Goal: Task Accomplishment & Management: Manage account settings

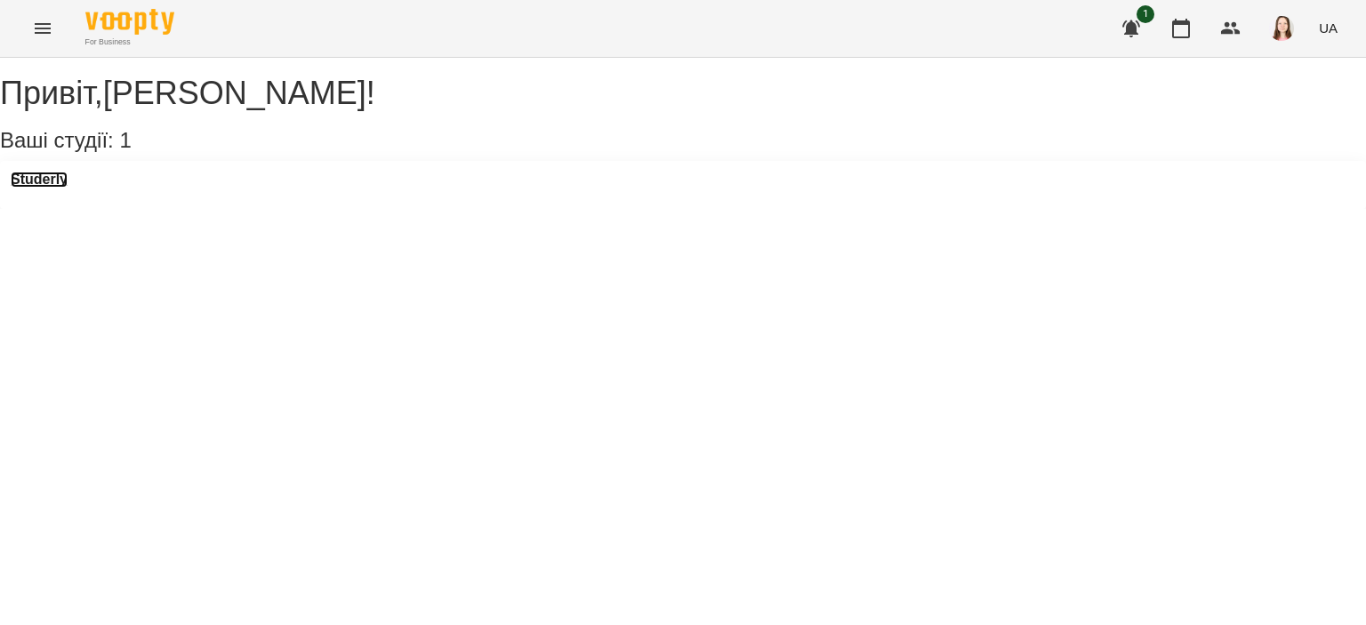
click at [68, 188] on h3 "Studerly" at bounding box center [39, 180] width 57 height 16
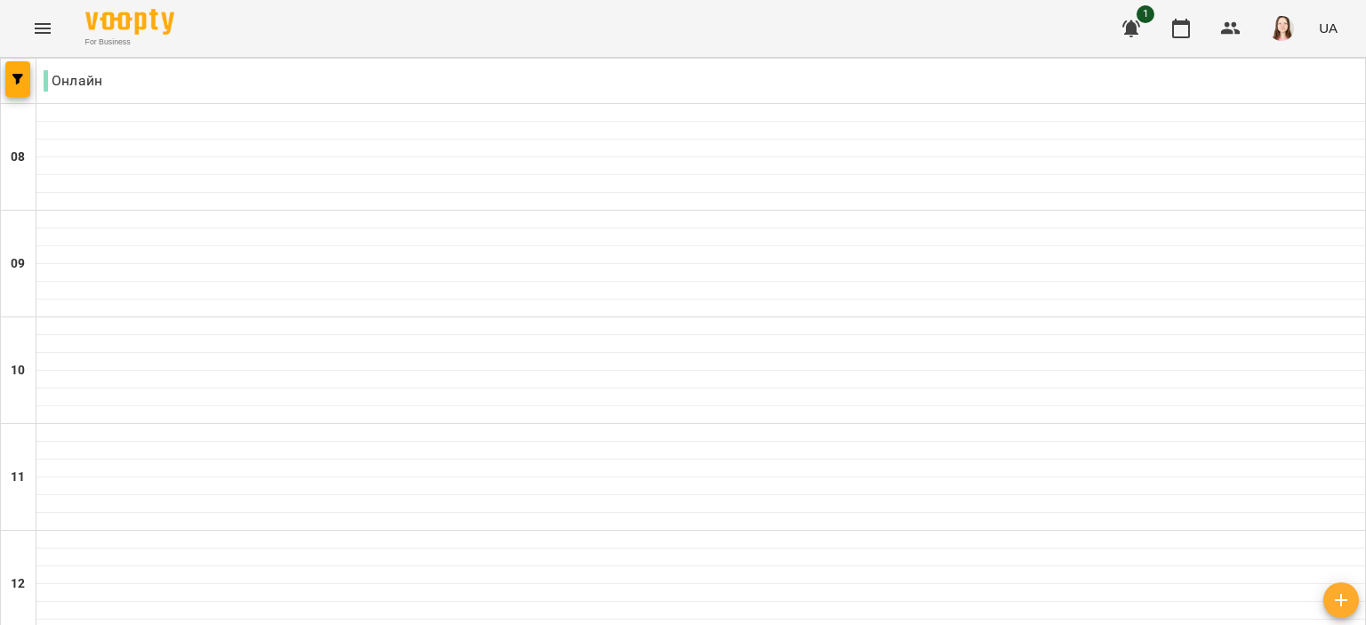
scroll to position [1303, 0]
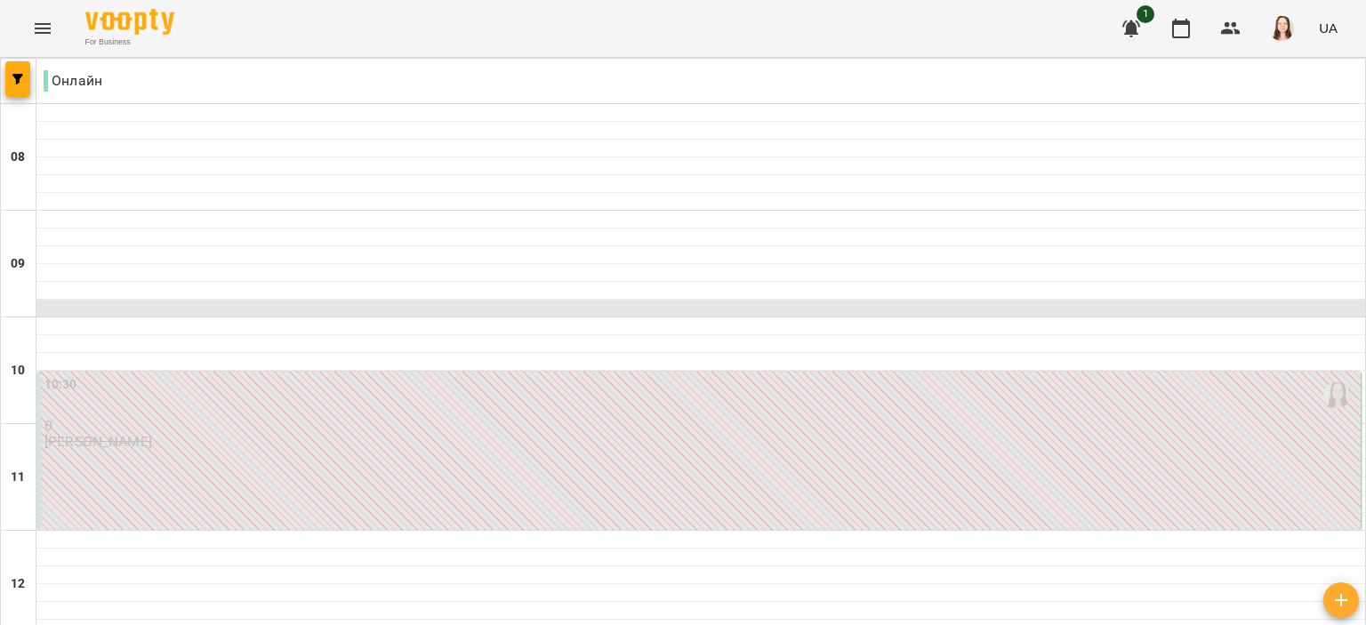
scroll to position [317, 0]
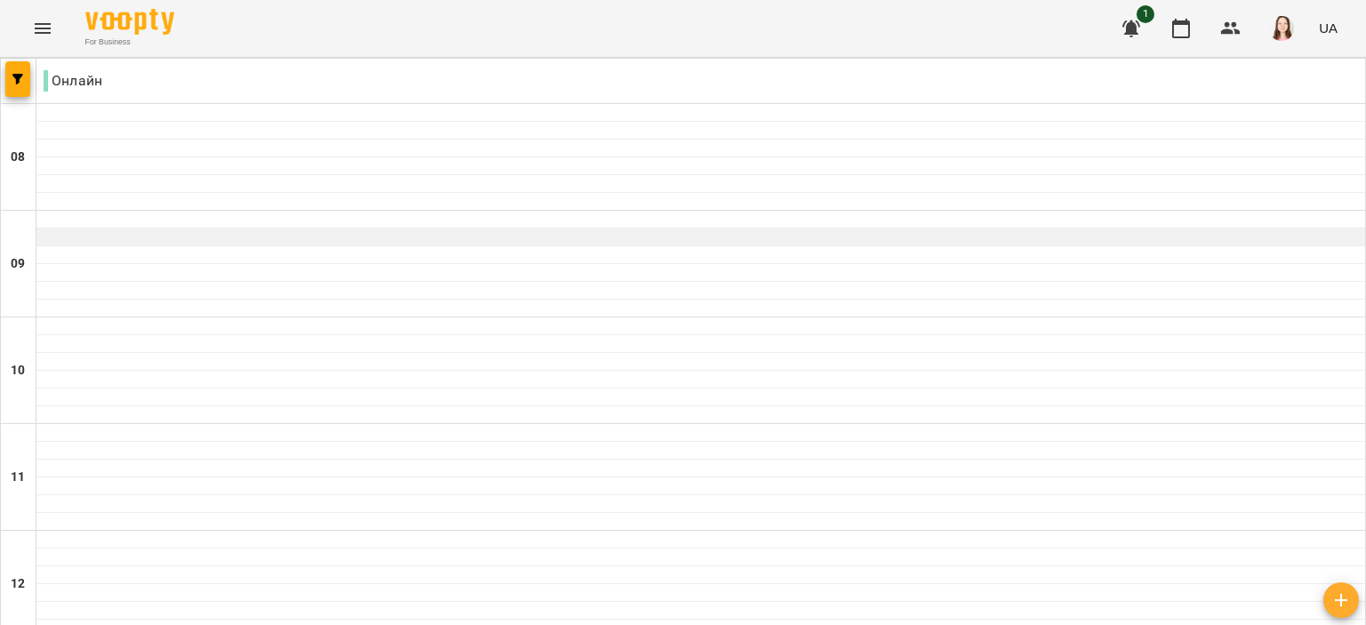
scroll to position [480, 0]
